Goal: Book appointment/travel/reservation

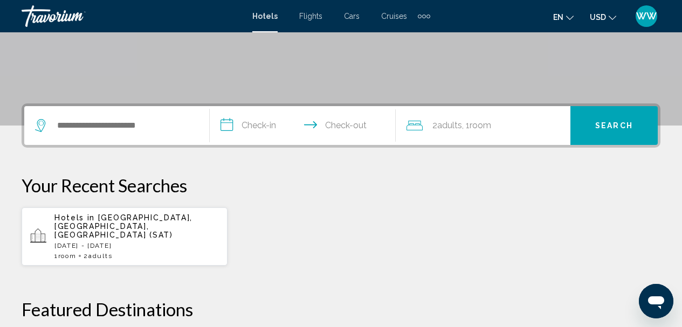
scroll to position [189, 0]
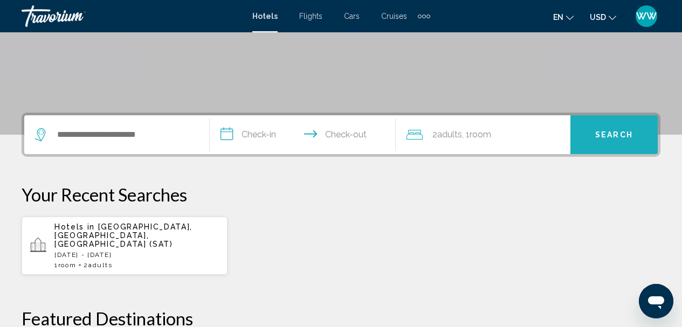
click at [602, 140] on button "Search" at bounding box center [613, 134] width 87 height 39
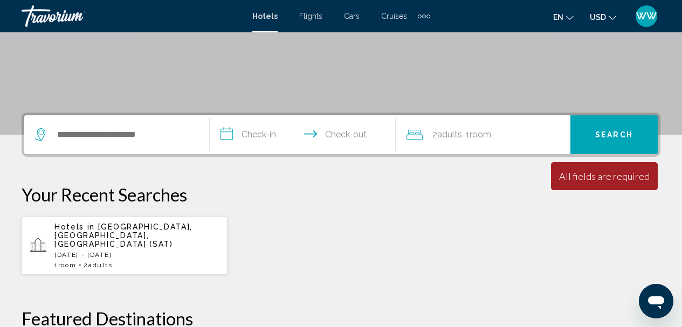
click at [250, 138] on input "**********" at bounding box center [305, 136] width 190 height 42
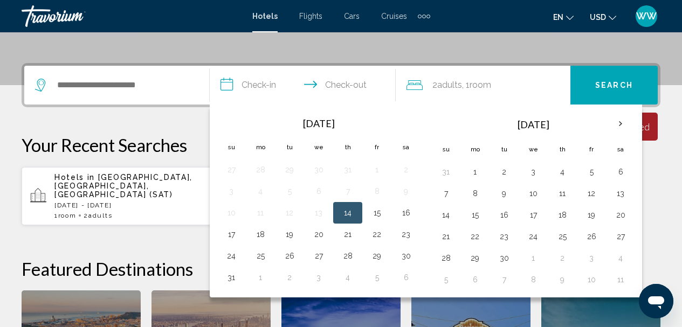
scroll to position [266, 0]
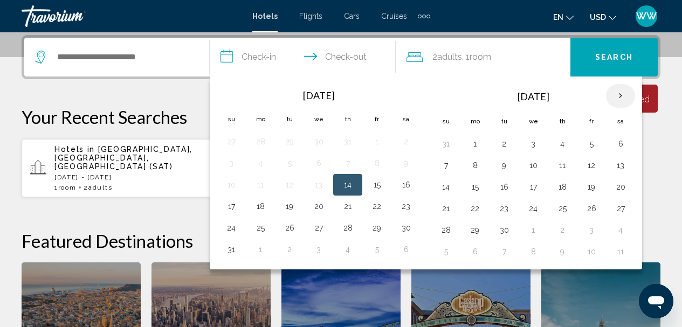
click at [617, 93] on th "Next month" at bounding box center [620, 96] width 29 height 24
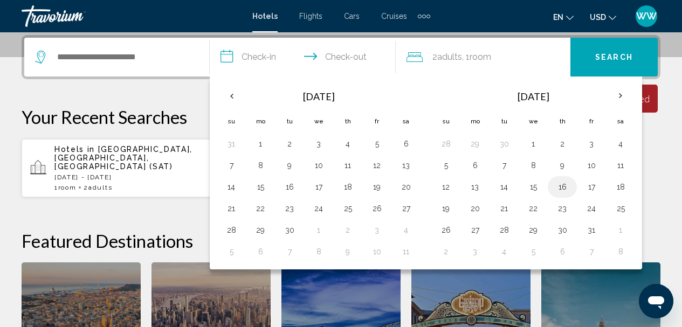
click at [560, 188] on button "16" at bounding box center [561, 186] width 17 height 15
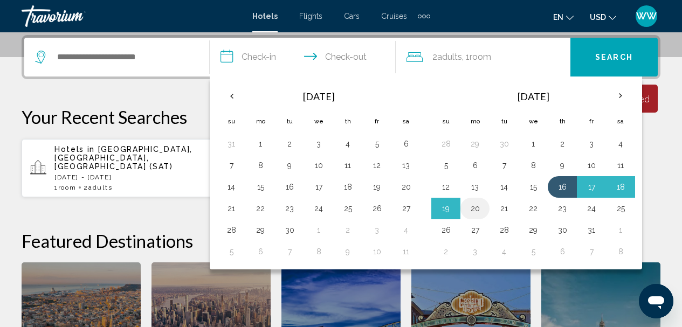
click at [478, 211] on button "20" at bounding box center [474, 208] width 17 height 15
type input "**********"
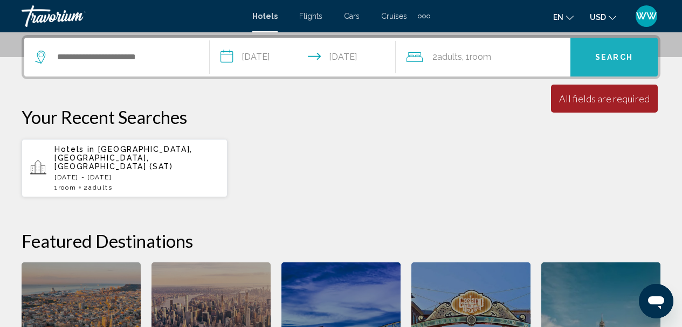
click at [624, 47] on button "Search" at bounding box center [613, 57] width 87 height 39
click at [611, 62] on button "Search" at bounding box center [613, 57] width 87 height 39
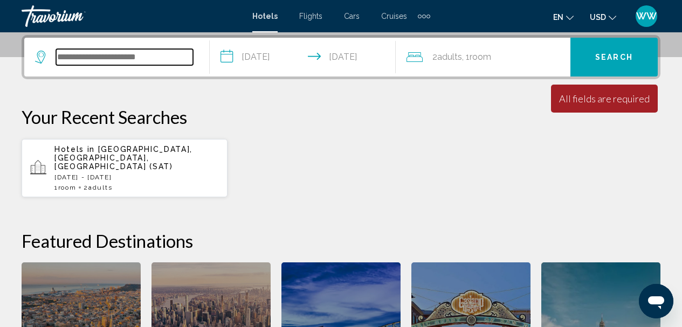
click at [144, 56] on input "Search widget" at bounding box center [124, 57] width 137 height 16
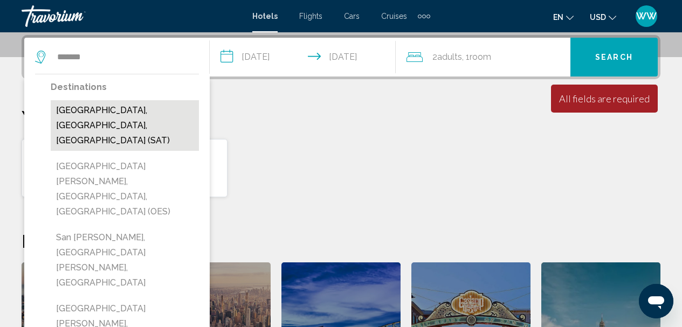
click at [117, 112] on button "San Antonio, TX, United States (SAT)" at bounding box center [125, 125] width 148 height 51
type input "**********"
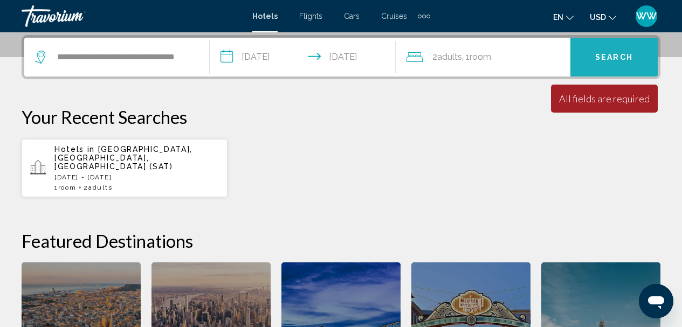
click at [604, 56] on span "Search" at bounding box center [614, 57] width 38 height 9
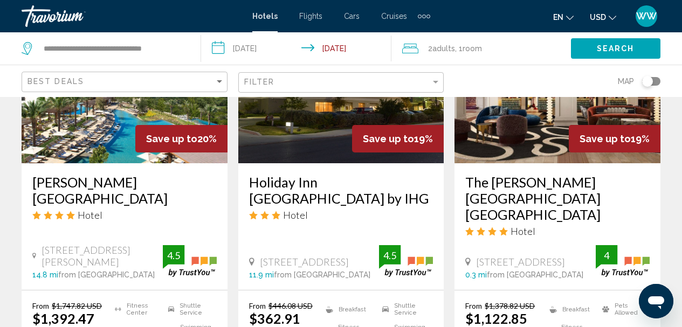
drag, startPoint x: 566, startPoint y: 79, endPoint x: 641, endPoint y: 63, distance: 76.7
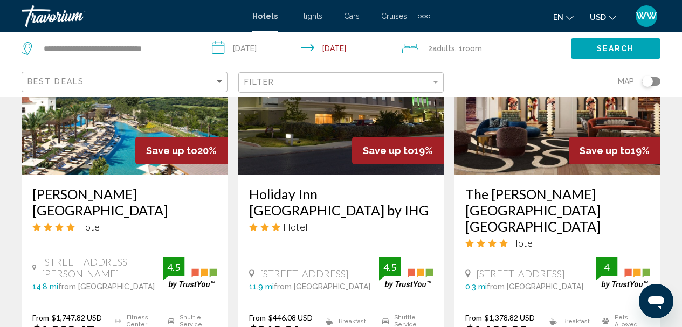
scroll to position [1455, 0]
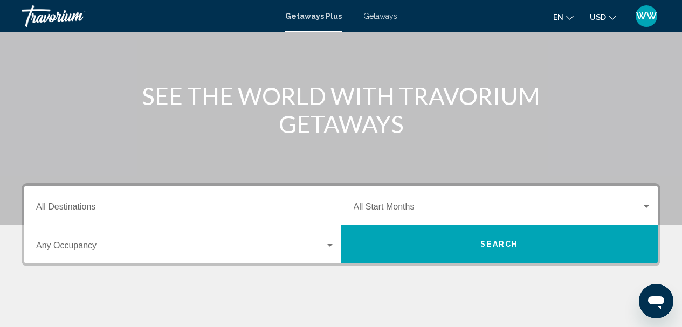
scroll to position [108, 0]
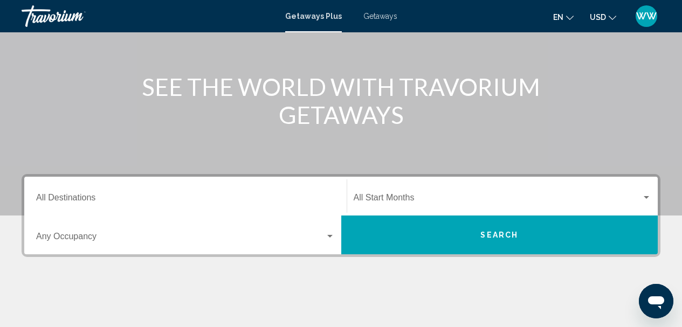
click at [389, 22] on div "Getaways Plus Getaways en English Español Français Italiano Português русский U…" at bounding box center [341, 16] width 682 height 23
click at [377, 19] on span "Getaways" at bounding box center [380, 16] width 34 height 9
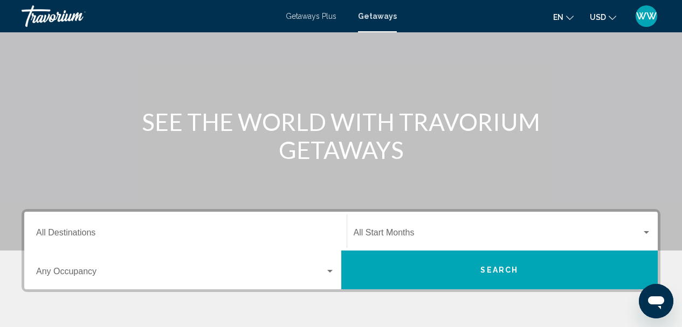
scroll to position [108, 0]
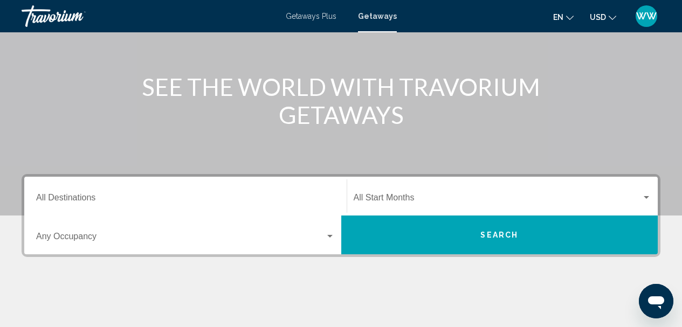
click at [119, 200] on input "Destination All Destinations" at bounding box center [185, 200] width 299 height 10
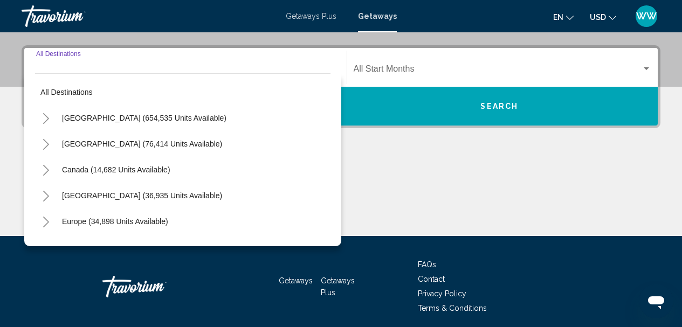
scroll to position [247, 0]
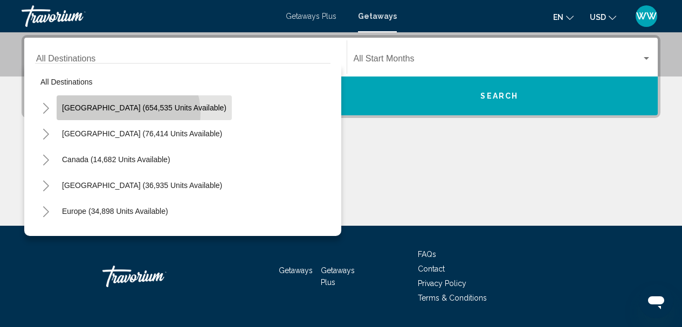
click at [127, 113] on button "[GEOGRAPHIC_DATA] (654,535 units available)" at bounding box center [144, 107] width 175 height 25
type input "**********"
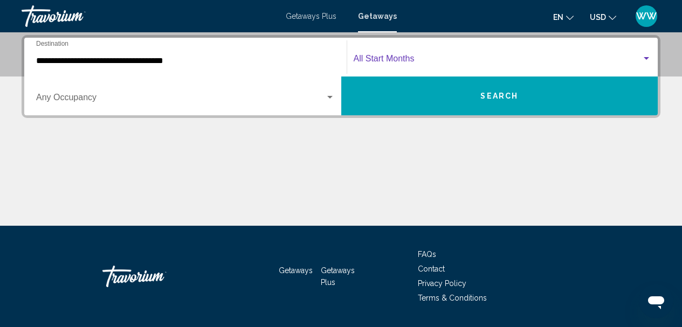
click at [646, 58] on div "Search widget" at bounding box center [645, 58] width 5 height 3
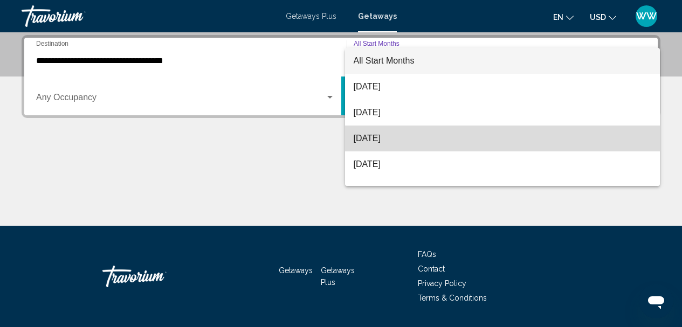
click at [563, 133] on span "[DATE]" at bounding box center [503, 139] width 298 height 26
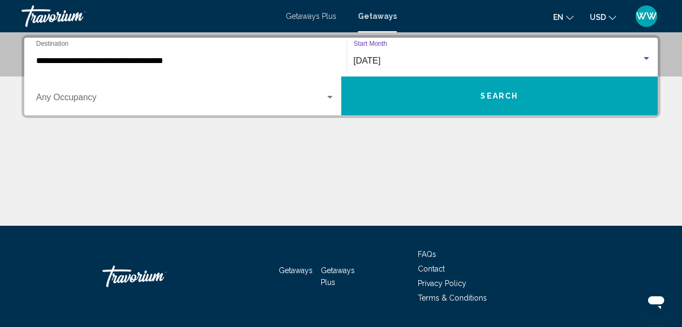
click at [330, 94] on div "Search widget" at bounding box center [330, 97] width 10 height 9
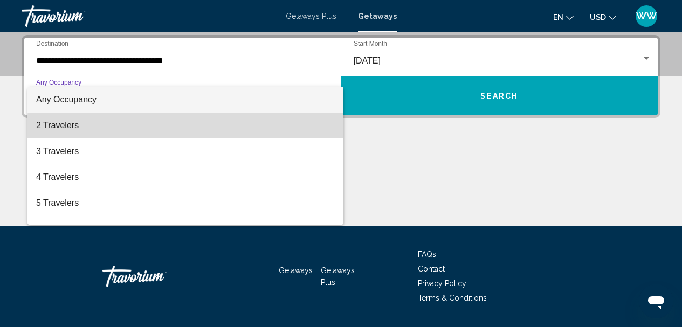
click at [189, 128] on span "2 Travelers" at bounding box center [185, 126] width 299 height 26
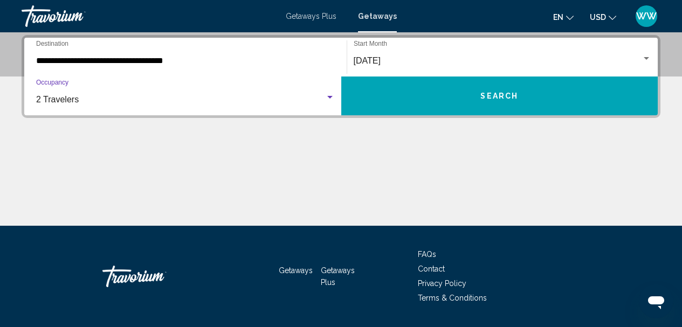
scroll to position [278, 0]
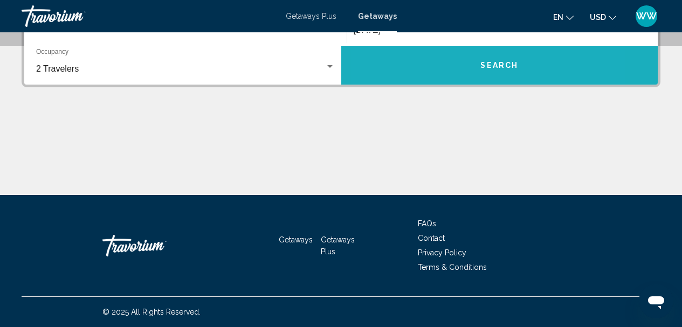
click at [436, 65] on button "Search" at bounding box center [499, 65] width 317 height 39
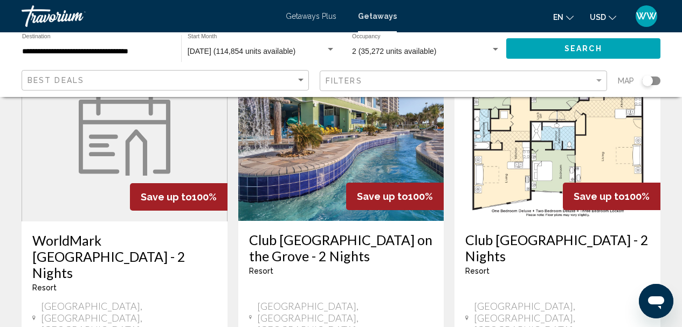
scroll to position [539, 0]
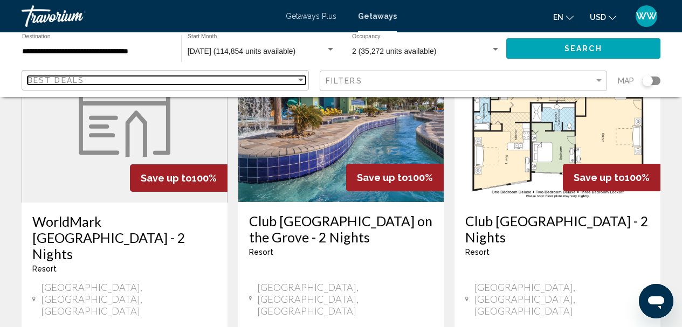
click at [302, 80] on div "Sort by" at bounding box center [300, 80] width 5 height 3
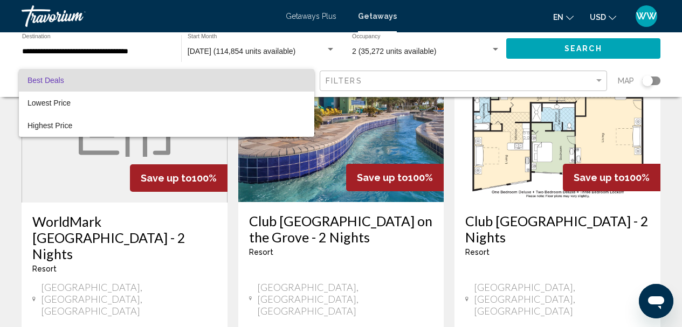
click at [302, 58] on div at bounding box center [341, 163] width 682 height 327
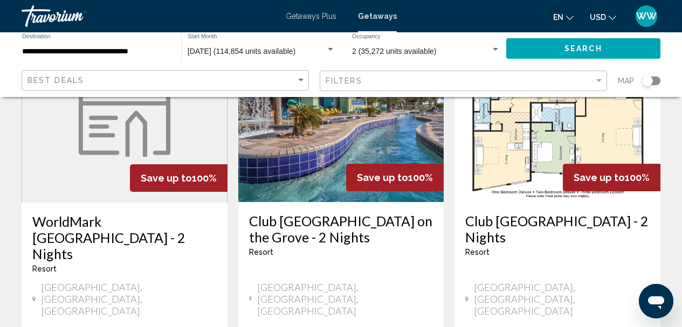
scroll to position [485, 0]
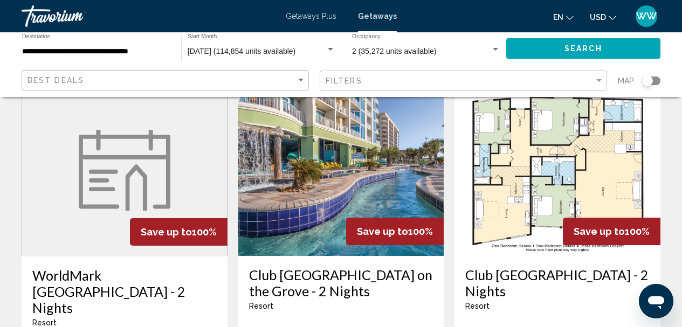
click at [375, 17] on span "Getaways" at bounding box center [377, 16] width 39 height 9
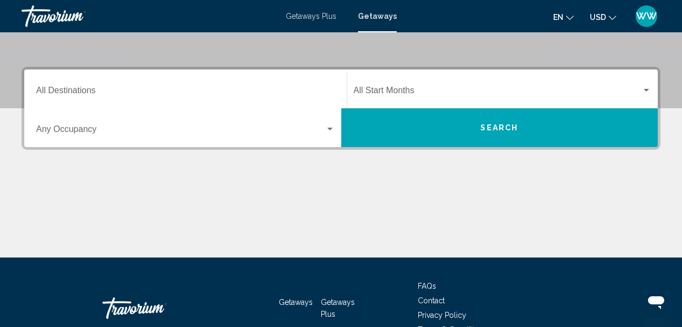
scroll to position [216, 0]
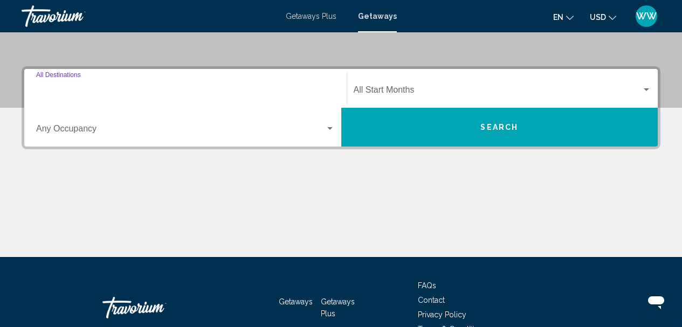
click at [294, 92] on input "Destination All Destinations" at bounding box center [185, 92] width 299 height 10
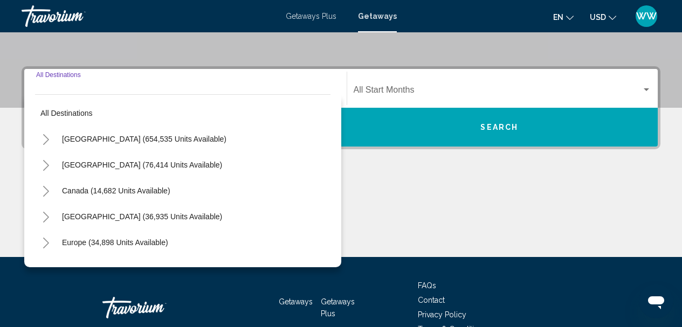
scroll to position [247, 0]
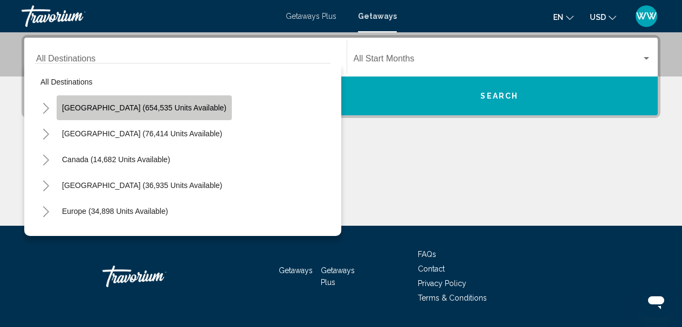
click at [166, 114] on button "[GEOGRAPHIC_DATA] (654,535 units available)" at bounding box center [144, 107] width 175 height 25
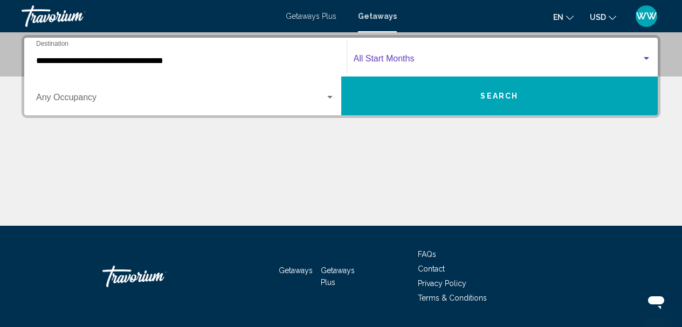
click at [646, 60] on div "Search widget" at bounding box center [646, 58] width 10 height 9
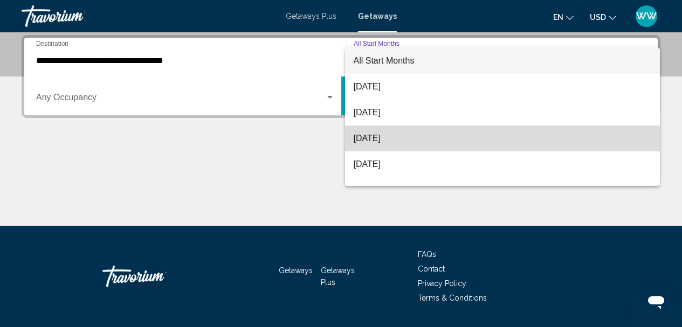
click at [514, 146] on span "[DATE]" at bounding box center [503, 139] width 298 height 26
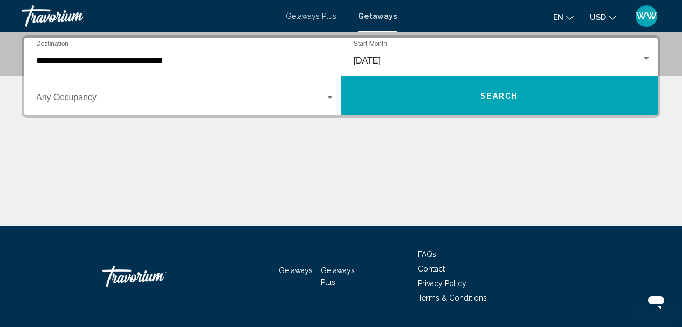
click at [70, 68] on div "**********" at bounding box center [185, 57] width 299 height 34
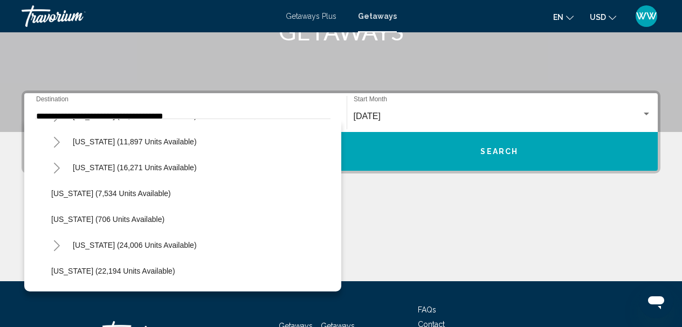
scroll to position [923, 0]
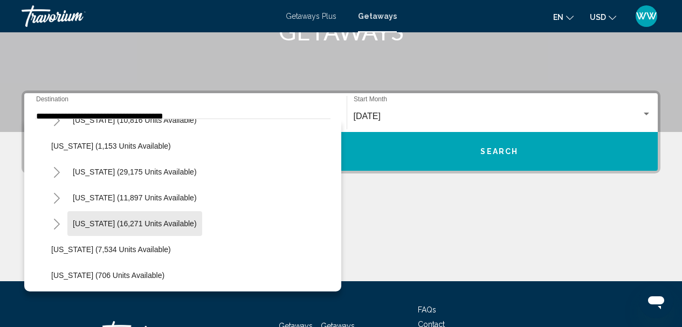
click at [150, 223] on span "[US_STATE] (16,271 units available)" at bounding box center [135, 223] width 124 height 9
type input "**********"
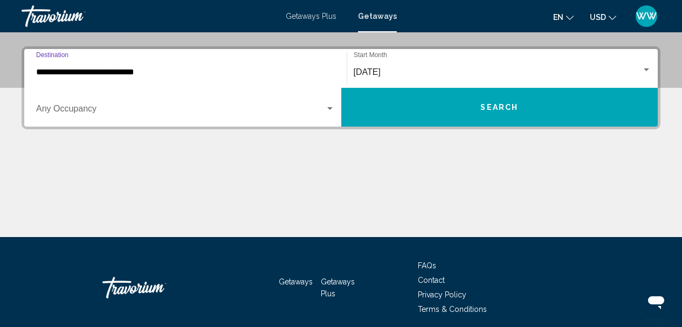
scroll to position [247, 0]
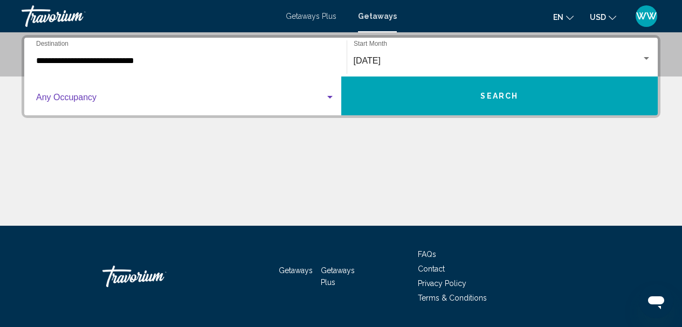
click at [327, 93] on div "Search widget" at bounding box center [330, 97] width 10 height 9
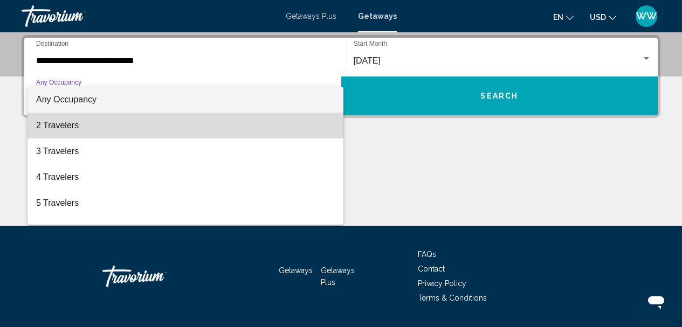
click at [232, 121] on span "2 Travelers" at bounding box center [185, 126] width 299 height 26
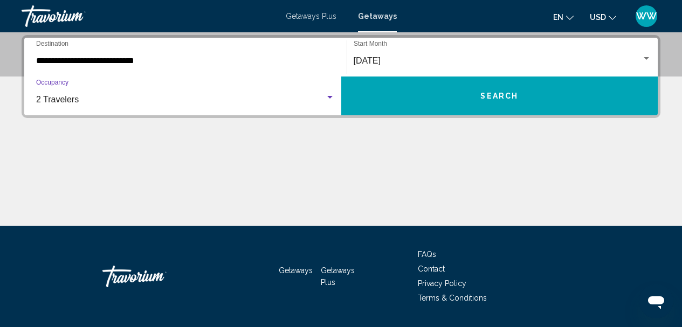
click at [517, 99] on span "Search" at bounding box center [499, 96] width 38 height 9
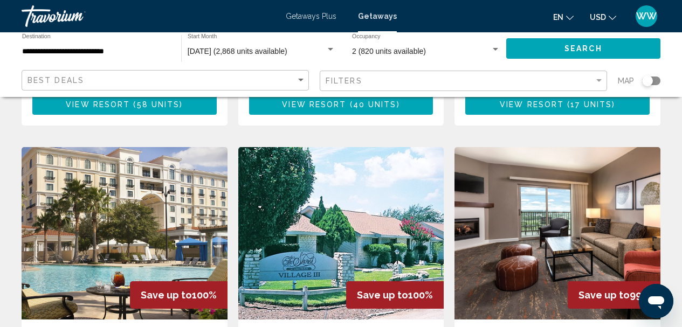
scroll to position [862, 0]
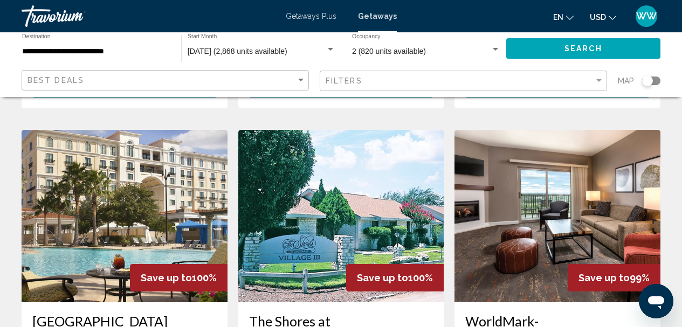
click at [102, 313] on div "[GEOGRAPHIC_DATA] - This is an adults only resort" at bounding box center [124, 331] width 184 height 36
click at [54, 313] on h3 "[GEOGRAPHIC_DATA]" at bounding box center [124, 321] width 184 height 16
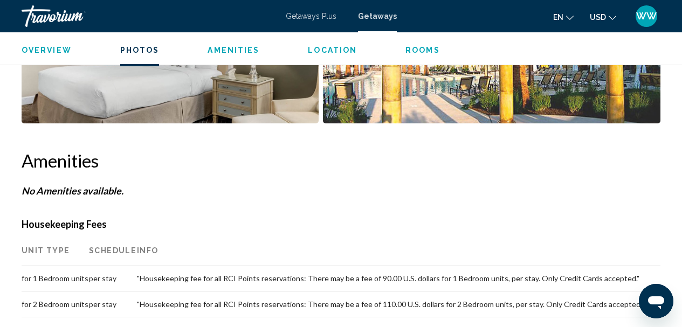
scroll to position [987, 0]
